Goal: Transaction & Acquisition: Purchase product/service

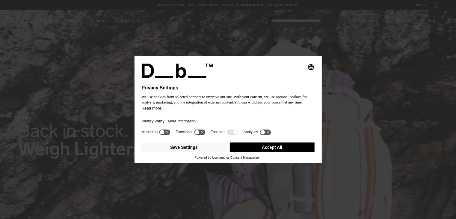
click at [279, 149] on button "Accept All" at bounding box center [272, 147] width 85 height 10
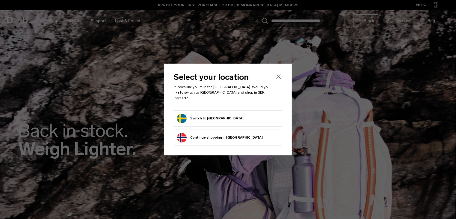
click at [205, 117] on button "Switch to [GEOGRAPHIC_DATA]" at bounding box center [210, 118] width 66 height 10
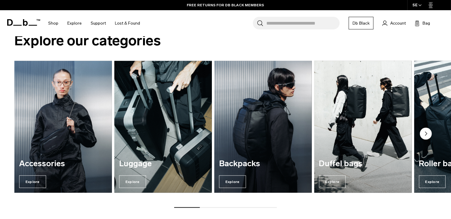
scroll to position [715, 0]
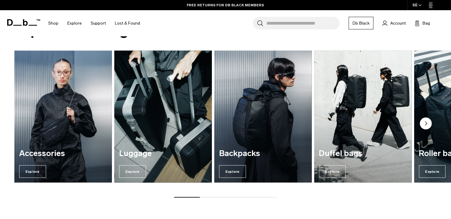
click at [158, 92] on img "2 / 7" at bounding box center [163, 116] width 101 height 136
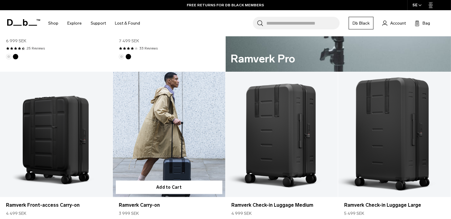
scroll to position [419, 0]
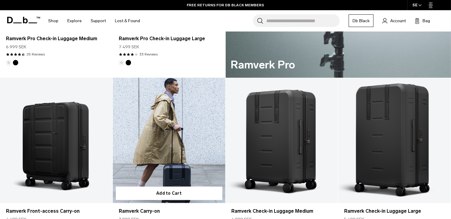
click at [182, 119] on link "Ramverk Carry-on" at bounding box center [169, 140] width 113 height 125
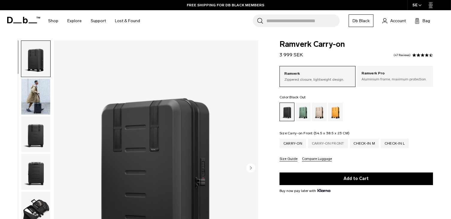
click at [324, 143] on div "Carry-on Front" at bounding box center [328, 143] width 40 height 10
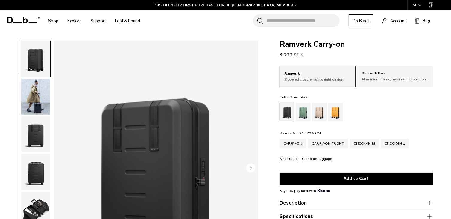
click at [303, 112] on div "Green Ray" at bounding box center [303, 111] width 15 height 19
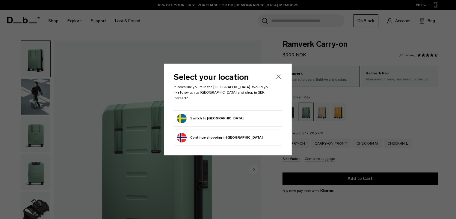
click at [241, 113] on form "Switch to Sweden" at bounding box center [228, 118] width 102 height 10
click at [204, 118] on button "Switch to Sweden" at bounding box center [210, 118] width 66 height 10
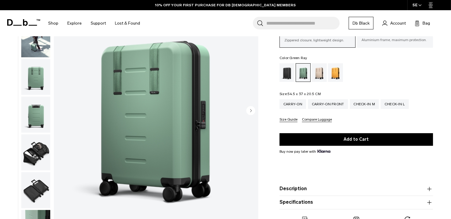
scroll to position [30, 0]
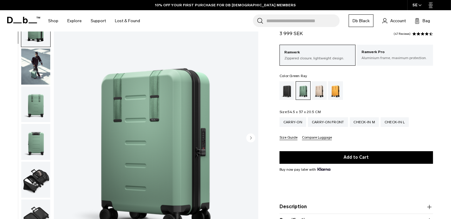
drag, startPoint x: 40, startPoint y: 72, endPoint x: 36, endPoint y: 97, distance: 26.0
click at [40, 72] on img "button" at bounding box center [35, 66] width 29 height 36
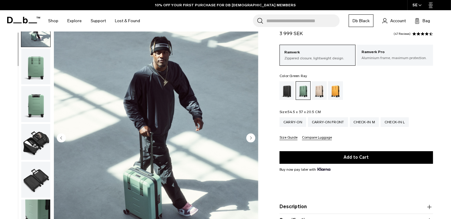
drag, startPoint x: 37, startPoint y: 70, endPoint x: 37, endPoint y: 81, distance: 11.1
click at [37, 70] on img "button" at bounding box center [35, 66] width 29 height 36
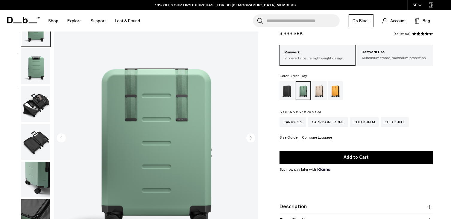
click at [38, 78] on img "button" at bounding box center [35, 66] width 29 height 36
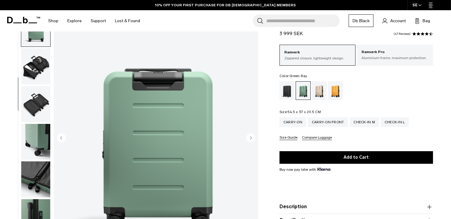
click at [38, 74] on img "button" at bounding box center [35, 66] width 29 height 36
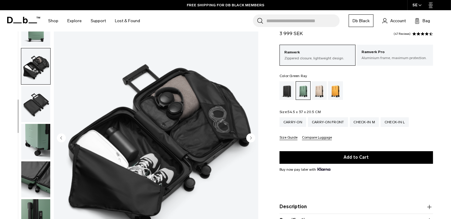
scroll to position [151, 0]
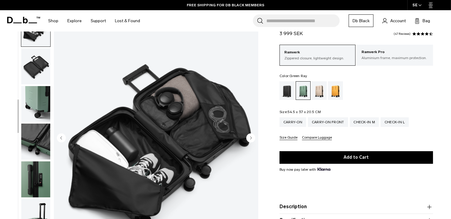
click at [38, 74] on img "button" at bounding box center [35, 66] width 29 height 36
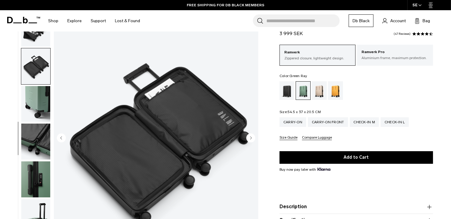
scroll to position [158, 0]
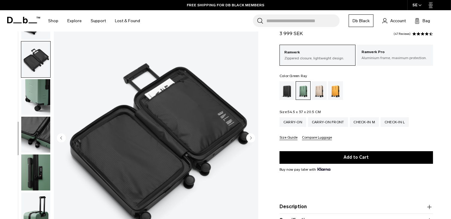
click at [34, 95] on img "button" at bounding box center [35, 97] width 29 height 36
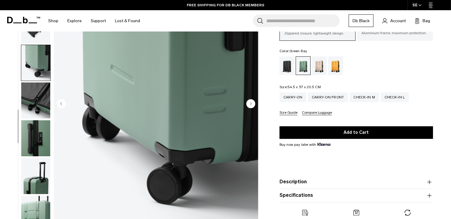
scroll to position [90, 0]
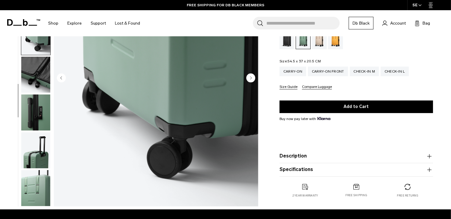
click at [30, 109] on img "button" at bounding box center [35, 112] width 29 height 36
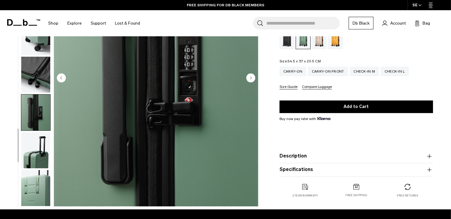
click at [41, 145] on img "button" at bounding box center [35, 150] width 29 height 36
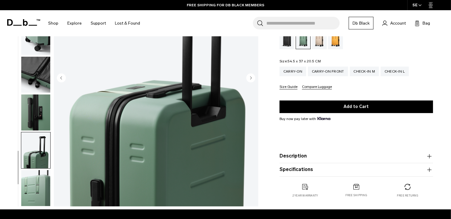
drag, startPoint x: 38, startPoint y: 179, endPoint x: 38, endPoint y: 175, distance: 3.6
click at [38, 179] on img "button" at bounding box center [35, 188] width 29 height 36
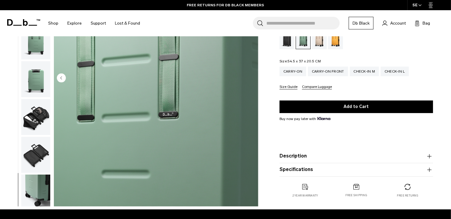
scroll to position [0, 0]
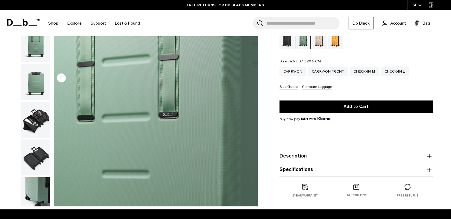
click at [40, 51] on img "button" at bounding box center [35, 44] width 29 height 36
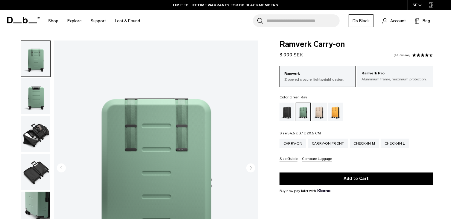
click at [36, 95] on img "button" at bounding box center [35, 96] width 29 height 36
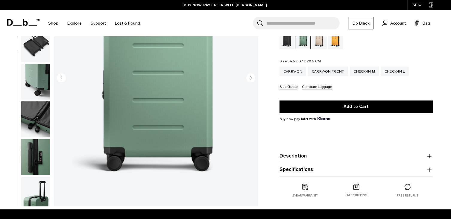
scroll to position [30, 0]
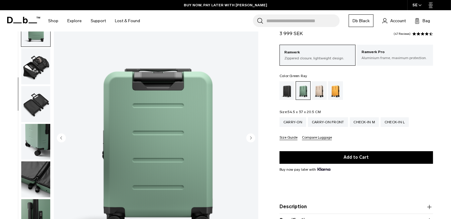
click at [34, 79] on img "button" at bounding box center [35, 66] width 29 height 36
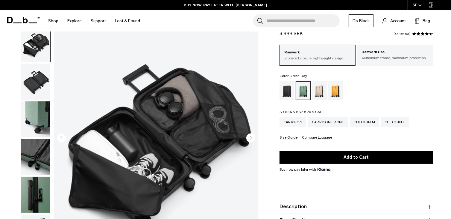
scroll to position [151, 0]
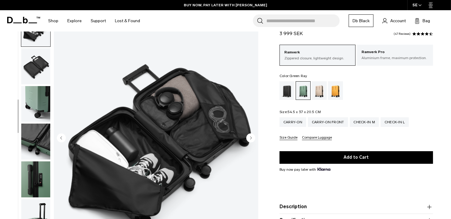
click at [34, 75] on img "button" at bounding box center [35, 66] width 29 height 36
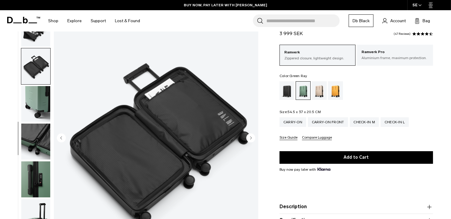
scroll to position [158, 0]
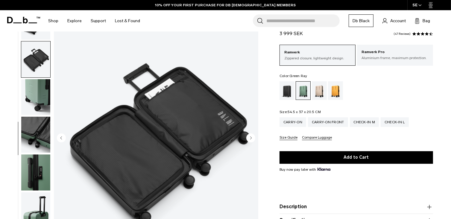
click at [35, 101] on img "button" at bounding box center [35, 97] width 29 height 36
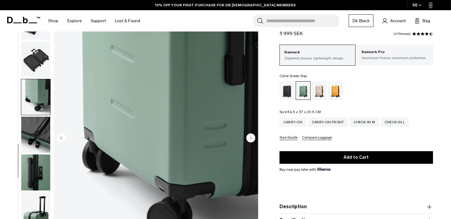
click at [37, 132] on img "button" at bounding box center [35, 134] width 29 height 36
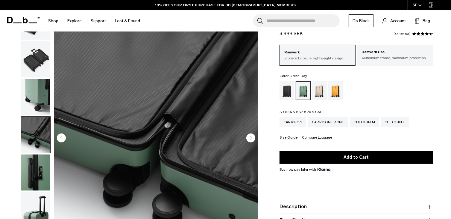
click at [36, 162] on img "button" at bounding box center [35, 172] width 29 height 36
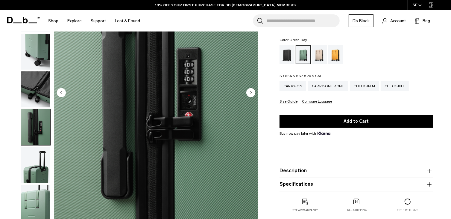
scroll to position [90, 0]
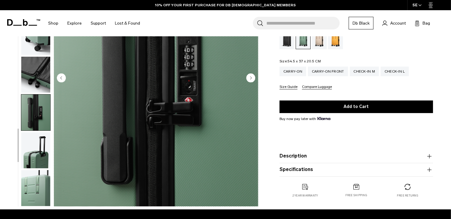
drag, startPoint x: 39, startPoint y: 156, endPoint x: 36, endPoint y: 165, distance: 9.2
click at [39, 157] on img "button" at bounding box center [35, 150] width 29 height 36
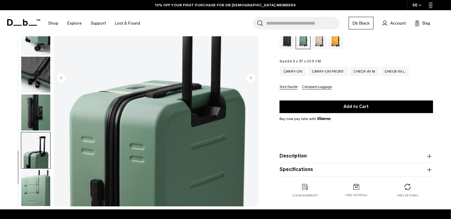
click at [39, 192] on img "button" at bounding box center [35, 188] width 29 height 36
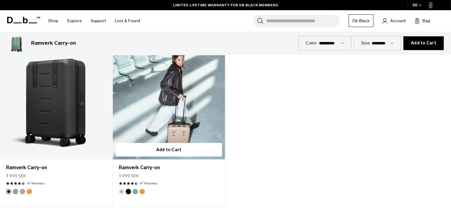
scroll to position [808, 0]
